Goal: Information Seeking & Learning: Learn about a topic

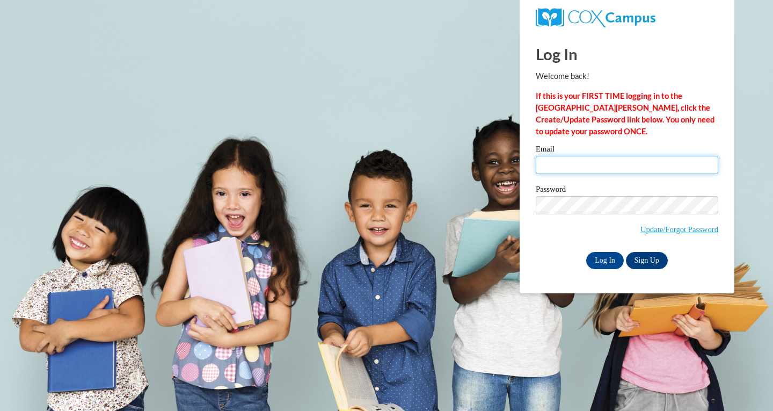
click at [570, 163] on input "Email" at bounding box center [627, 165] width 183 height 18
click at [565, 167] on input "Email" at bounding box center [627, 165] width 183 height 18
click at [555, 164] on input "Email" at bounding box center [627, 165] width 183 height 18
type input "mray@kippatl.org"
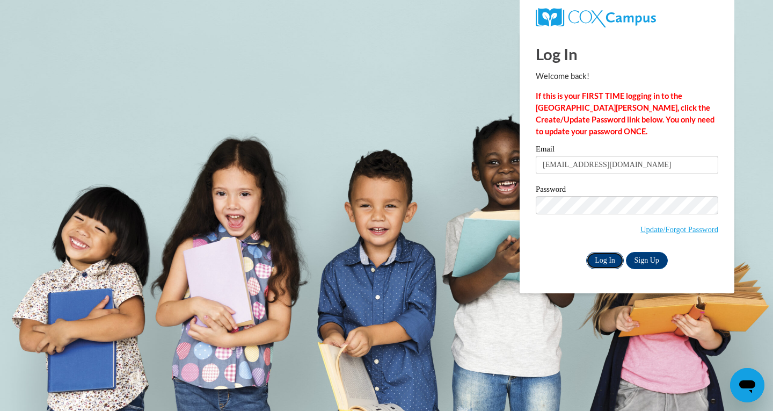
click at [600, 260] on input "Log In" at bounding box center [605, 260] width 38 height 17
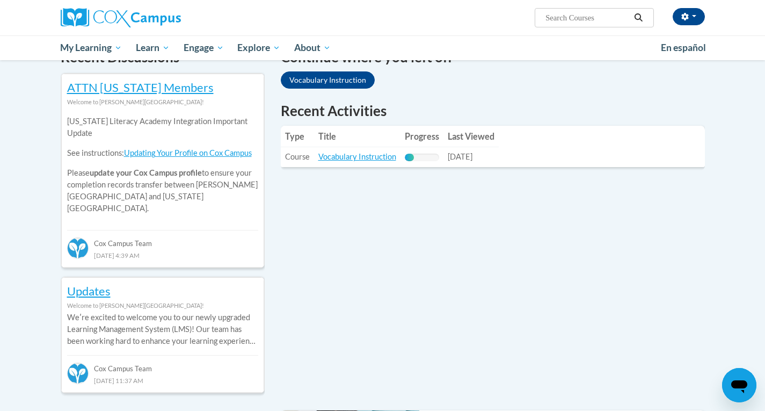
scroll to position [349, 0]
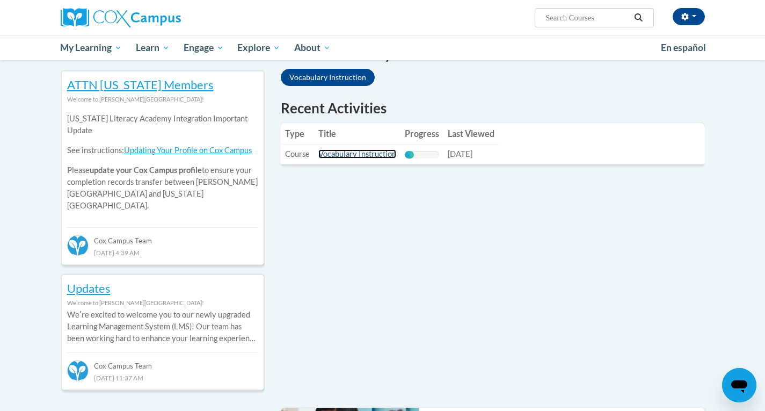
click at [379, 154] on link "Vocabulary Instruction" at bounding box center [357, 153] width 78 height 9
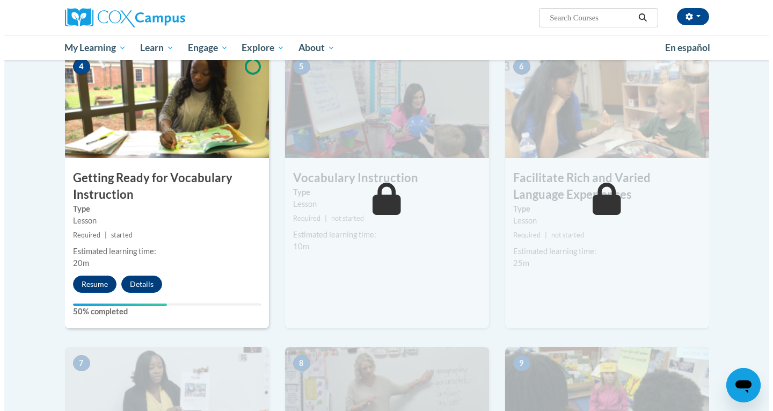
scroll to position [527, 0]
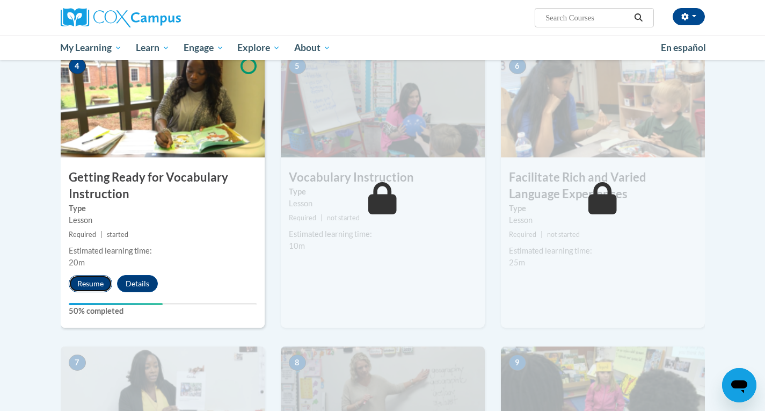
click at [88, 282] on button "Resume" at bounding box center [90, 283] width 43 height 17
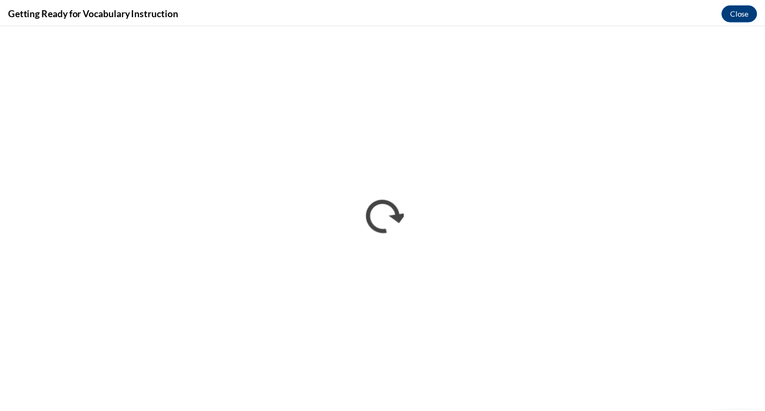
scroll to position [0, 0]
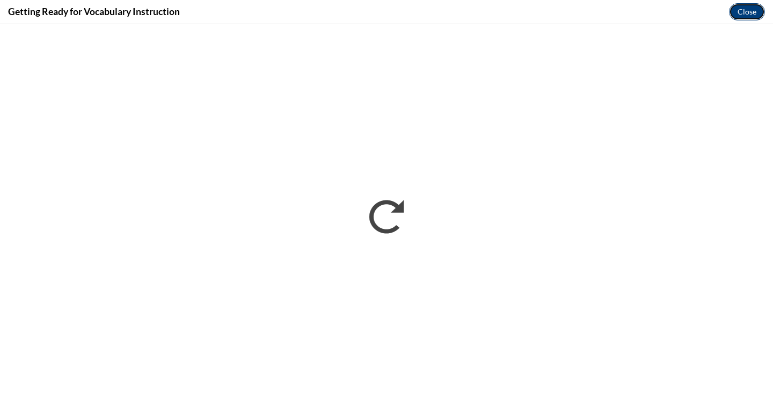
click at [743, 10] on button "Close" at bounding box center [747, 11] width 36 height 17
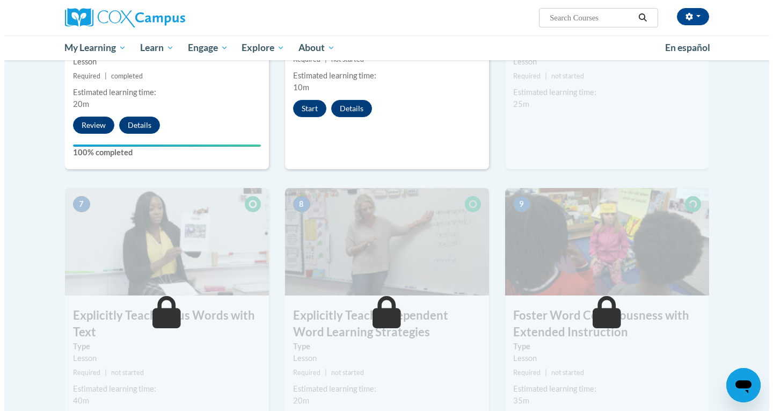
scroll to position [685, 0]
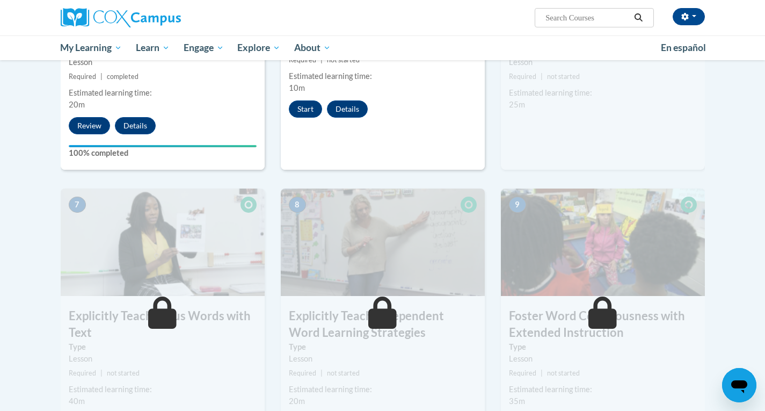
click at [367, 150] on div "5 Vocabulary Instruction Type Lesson Required | not started Estimated learning …" at bounding box center [383, 31] width 204 height 278
click at [303, 107] on button "Start" at bounding box center [305, 108] width 33 height 17
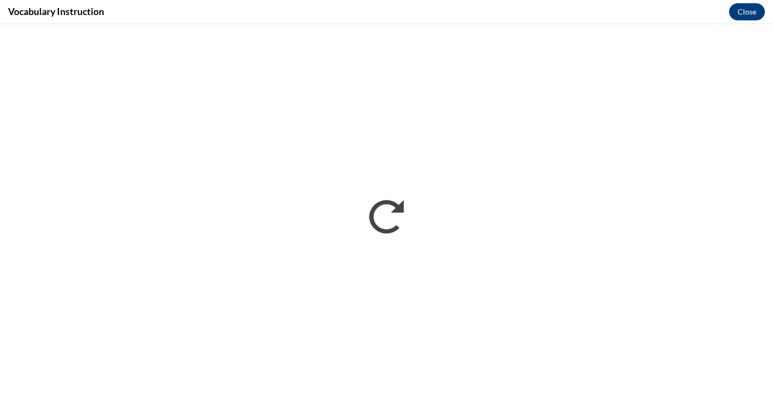
scroll to position [0, 0]
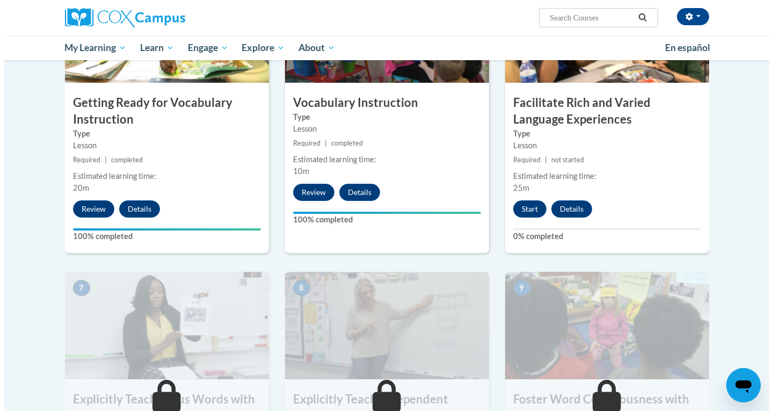
scroll to position [599, 0]
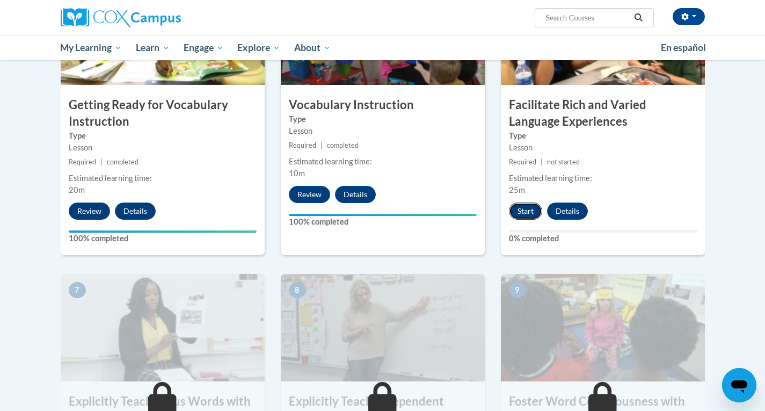
click at [530, 212] on button "Start" at bounding box center [525, 210] width 33 height 17
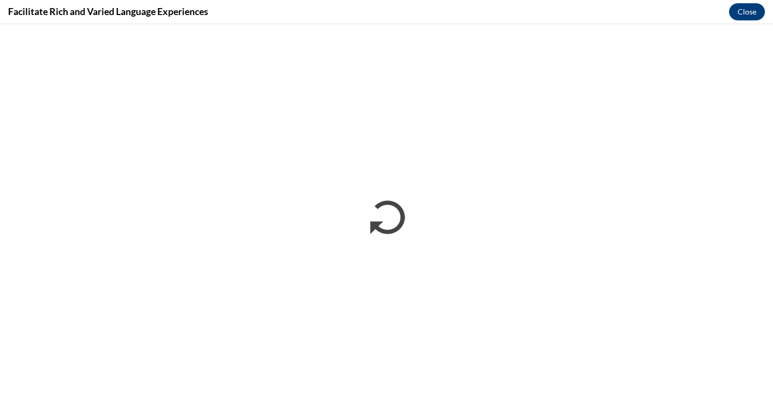
scroll to position [0, 0]
